Goal: Task Accomplishment & Management: Complete application form

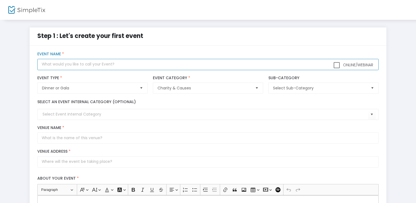
click at [120, 66] on input "text" at bounding box center [207, 64] width 341 height 11
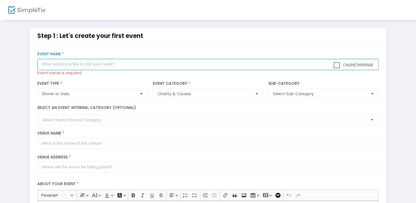
click at [74, 61] on input "text" at bounding box center [207, 64] width 341 height 11
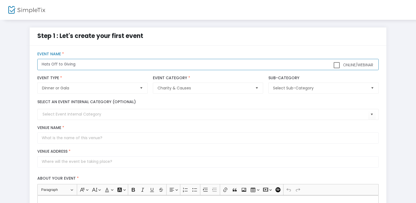
type input "Hats Off to Giving"
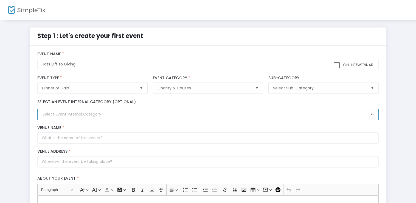
click at [121, 114] on input at bounding box center [205, 114] width 325 height 6
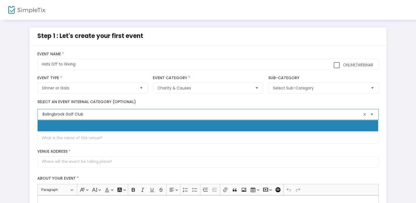
type input "Bolingbrook Golf Club"
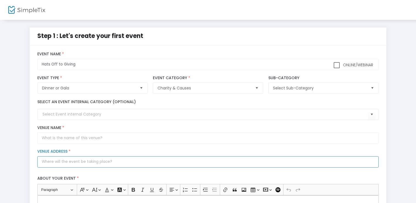
click at [95, 166] on input "Venue Address *" at bounding box center [207, 161] width 341 height 11
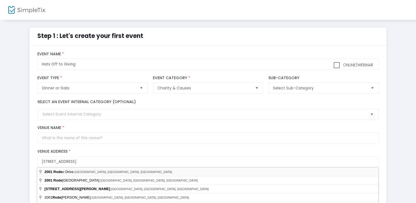
type input "2001 Rodeo Drive"
type input "Bolingbrook"
type input "60490"
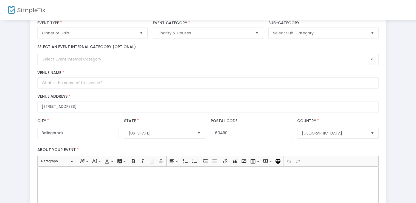
scroll to position [110, 0]
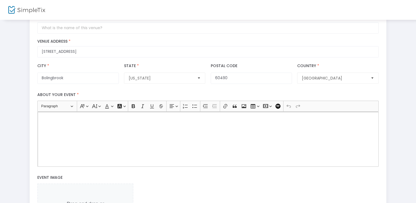
click at [76, 124] on div "Rich Text Editor, main" at bounding box center [207, 138] width 341 height 55
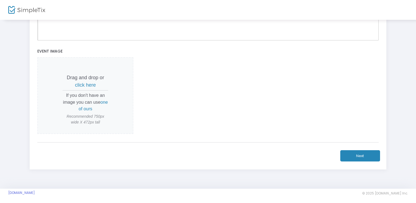
scroll to position [237, 0]
drag, startPoint x: 100, startPoint y: 79, endPoint x: 76, endPoint y: 74, distance: 24.3
click at [75, 76] on p "Drag and drop or click here" at bounding box center [86, 80] width 46 height 15
click at [77, 82] on span "click here" at bounding box center [85, 83] width 21 height 5
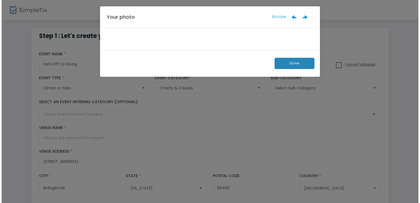
scroll to position [0, 0]
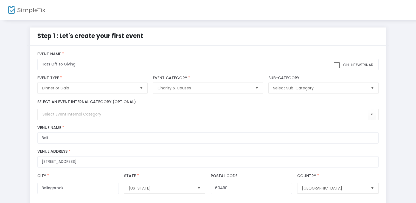
scroll to position [88, 0]
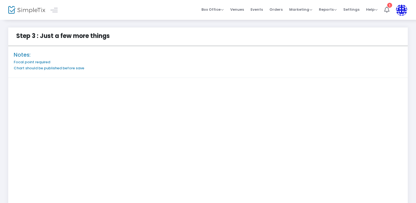
scroll to position [124, 0]
